Goal: Check status: Check status

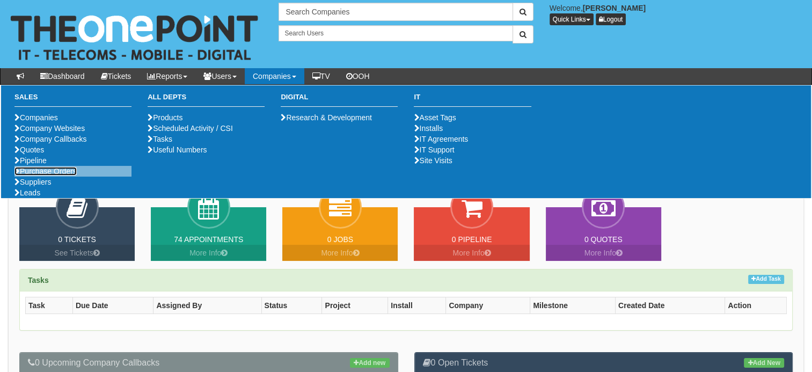
click at [32, 175] on link "Purchase Orders" at bounding box center [45, 171] width 62 height 9
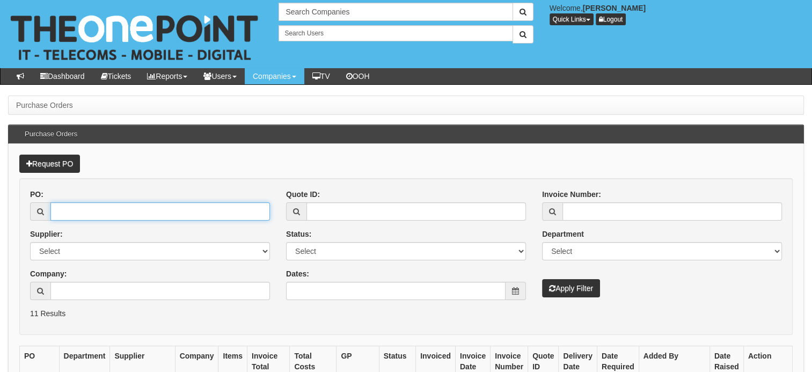
click at [67, 205] on input "PO:" at bounding box center [159, 211] width 219 height 18
type input "19392"
click at [542, 279] on button "Apply Filter" at bounding box center [571, 288] width 58 height 18
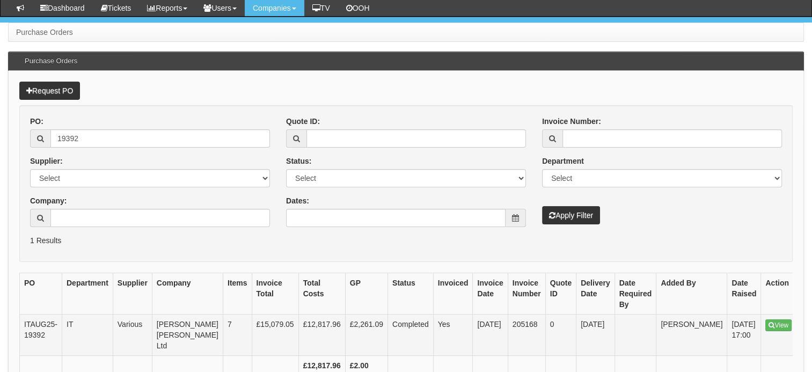
scroll to position [107, 0]
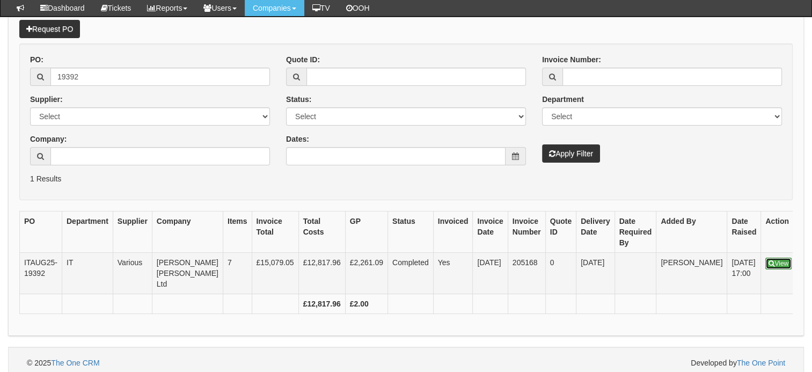
click at [765, 264] on link "View" at bounding box center [778, 263] width 26 height 12
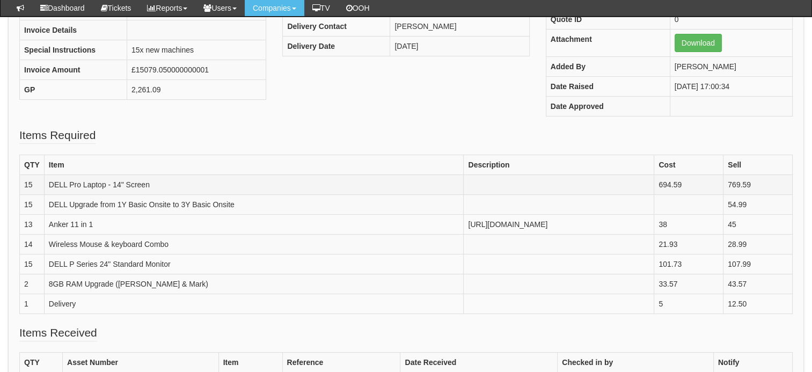
scroll to position [215, 0]
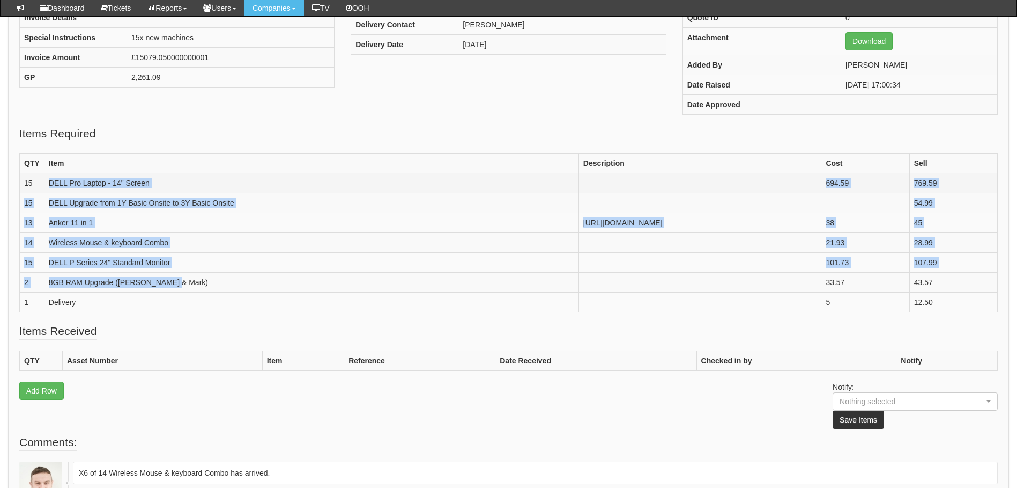
drag, startPoint x: 185, startPoint y: 281, endPoint x: 46, endPoint y: 180, distance: 171.2
click at [46, 180] on tbody "QTY Item Description Cost Sell 15 DELL Pro Laptop - 14" Screen 694.59 769.59 15…" at bounding box center [509, 232] width 978 height 159
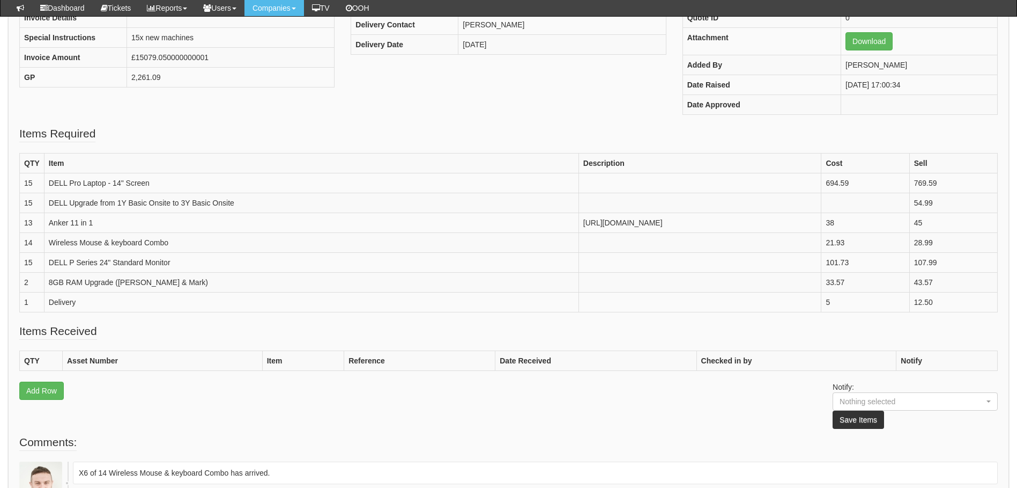
click at [339, 121] on div "PO Number ITAUG25-19392 Ticket ID Not Linked Supplier Various Company Smailes G…" at bounding box center [508, 26] width 995 height 197
